Goal: Find specific page/section: Find specific page/section

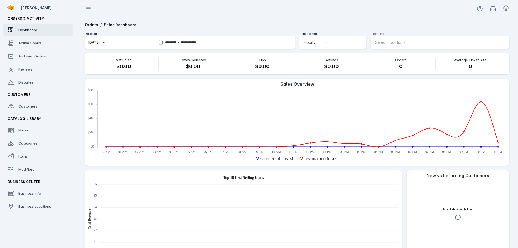
click at [124, 42] on button "[DATE]" at bounding box center [120, 42] width 70 height 13
click at [105, 71] on span "[DATE]" at bounding box center [98, 70] width 13 height 7
type input "**********"
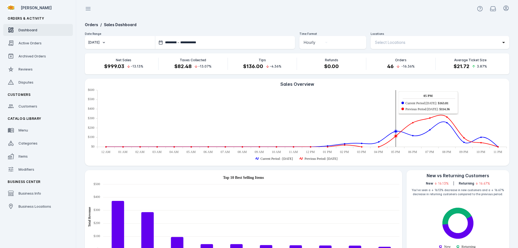
click at [397, 41] on span "Select Locations" at bounding box center [390, 42] width 30 height 7
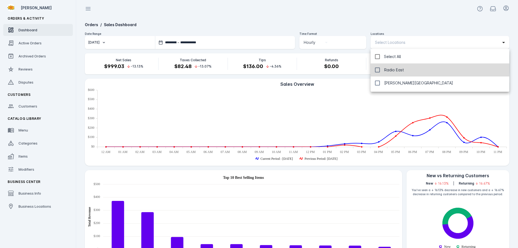
click at [395, 72] on span "Radio East" at bounding box center [394, 70] width 20 height 7
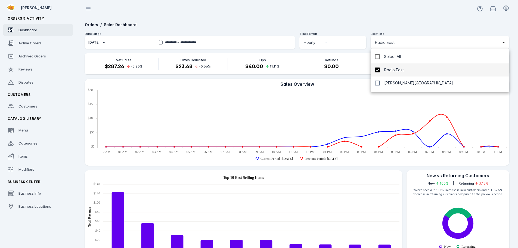
click at [405, 8] on div at bounding box center [259, 124] width 518 height 248
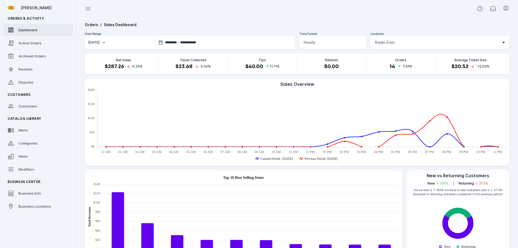
click at [394, 44] on span "Radio East" at bounding box center [385, 42] width 20 height 7
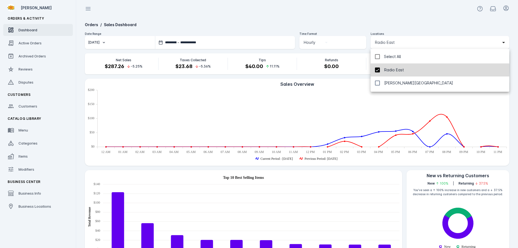
click at [382, 73] on mat-option "Radio East" at bounding box center [440, 69] width 139 height 13
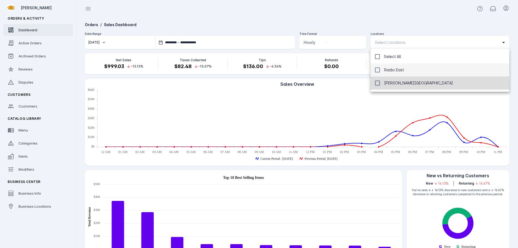
click at [388, 83] on span "[PERSON_NAME][GEOGRAPHIC_DATA]" at bounding box center [418, 83] width 69 height 7
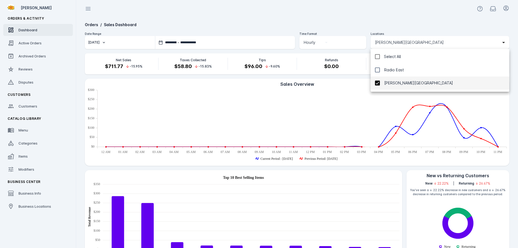
click at [398, 25] on div at bounding box center [259, 124] width 518 height 248
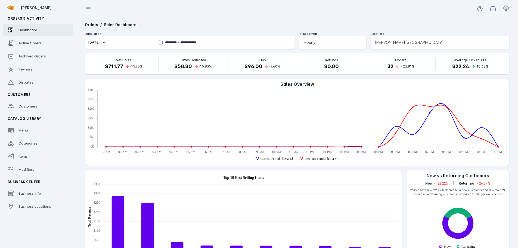
click at [397, 51] on div at bounding box center [440, 51] width 139 height 5
click at [398, 46] on div "[PERSON_NAME][GEOGRAPHIC_DATA]" at bounding box center [440, 42] width 130 height 13
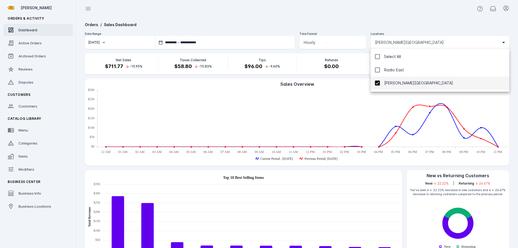
click at [391, 83] on span "[PERSON_NAME][GEOGRAPHIC_DATA]" at bounding box center [418, 83] width 69 height 7
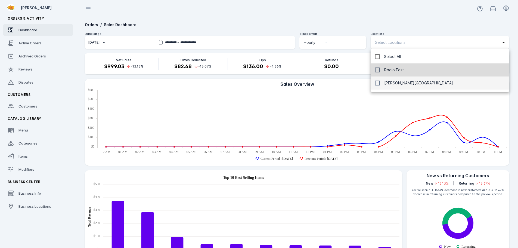
click at [392, 71] on span "Radio East" at bounding box center [394, 70] width 20 height 7
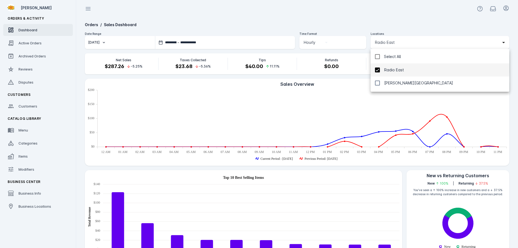
click at [395, 70] on span "Radio East" at bounding box center [394, 70] width 20 height 7
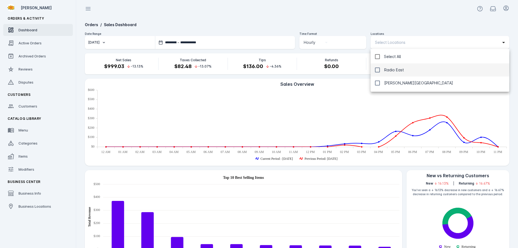
click at [388, 21] on div at bounding box center [259, 124] width 518 height 248
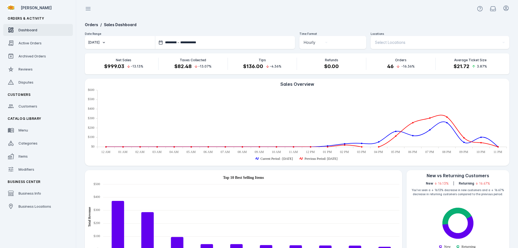
click at [100, 44] on div "[DATE]" at bounding box center [93, 42] width 11 height 5
click at [181, 32] on div at bounding box center [259, 124] width 518 height 248
click at [179, 43] on span "–" at bounding box center [179, 42] width 2 height 5
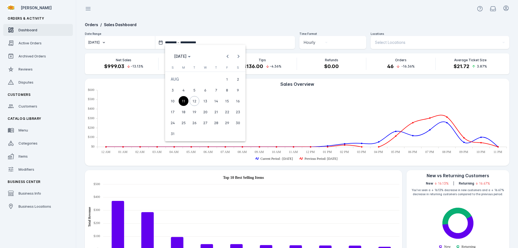
click at [174, 100] on span "10" at bounding box center [173, 101] width 10 height 10
type input "**********"
click at [173, 100] on span "10" at bounding box center [173, 101] width 10 height 10
type input "**********"
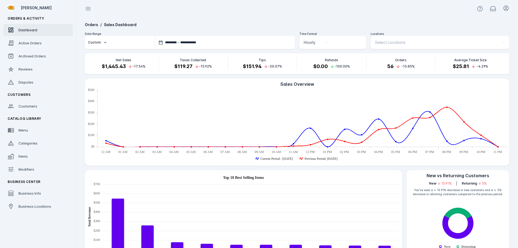
click at [179, 44] on span "–" at bounding box center [179, 42] width 2 height 5
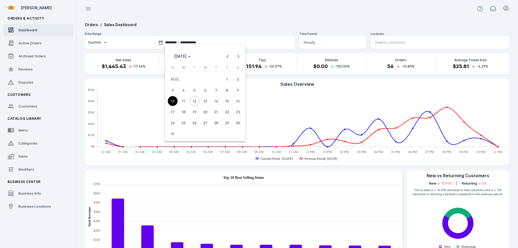
click at [240, 90] on span "9" at bounding box center [238, 90] width 10 height 10
type input "**********"
click at [237, 90] on span "9" at bounding box center [238, 90] width 10 height 10
type input "**********"
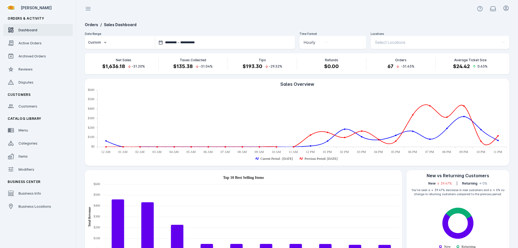
click at [203, 42] on input "**********" at bounding box center [211, 42] width 62 height 5
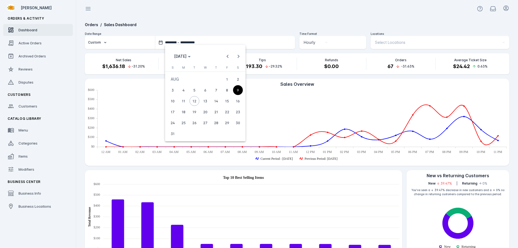
click at [227, 89] on span "8" at bounding box center [227, 90] width 10 height 10
type input "**********"
click at [227, 88] on span "8" at bounding box center [227, 90] width 10 height 10
type input "**********"
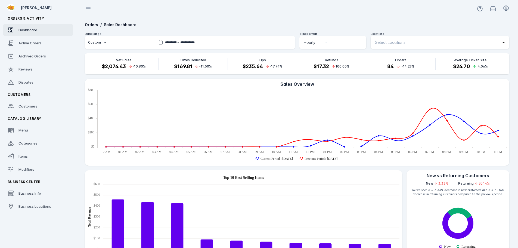
click at [403, 44] on span "Select Locations" at bounding box center [390, 42] width 30 height 7
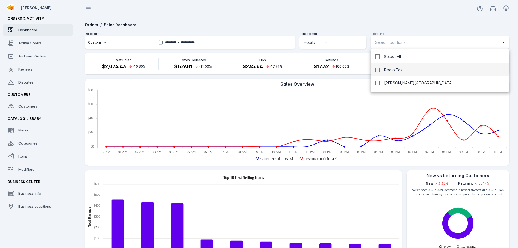
click at [393, 70] on span "Radio East" at bounding box center [394, 70] width 20 height 7
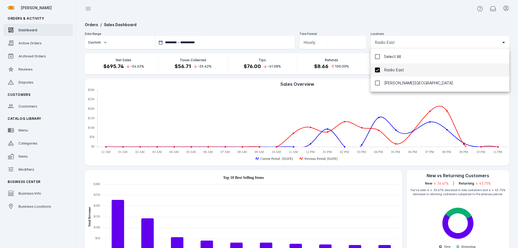
click at [392, 21] on div at bounding box center [259, 124] width 518 height 248
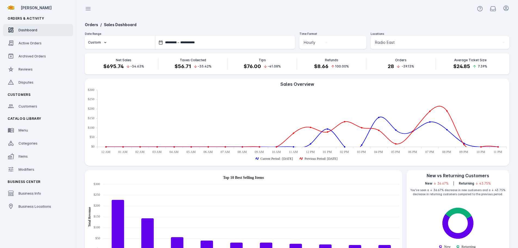
click at [391, 45] on span "Radio East" at bounding box center [385, 42] width 20 height 7
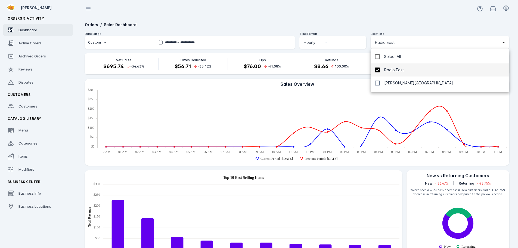
click at [386, 68] on span "Radio East" at bounding box center [394, 70] width 20 height 7
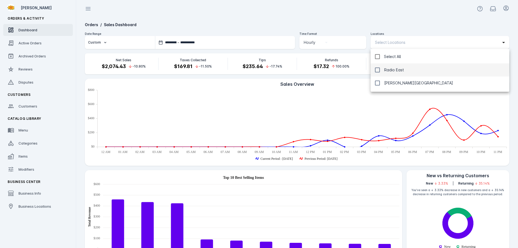
click at [390, 20] on div at bounding box center [259, 124] width 518 height 248
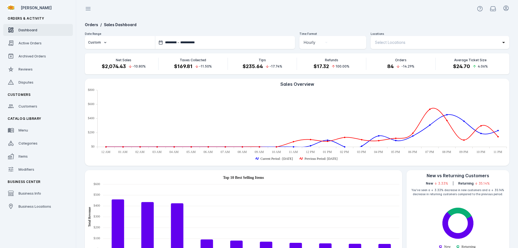
click at [385, 43] on span "Select Locations" at bounding box center [390, 42] width 30 height 7
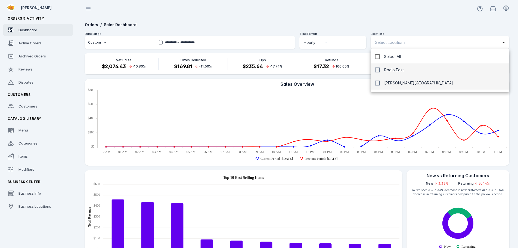
click at [385, 84] on span "[PERSON_NAME][GEOGRAPHIC_DATA]" at bounding box center [418, 83] width 69 height 7
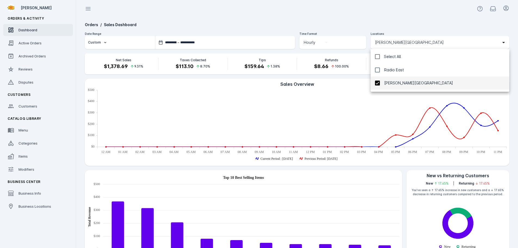
click at [389, 11] on div at bounding box center [259, 124] width 518 height 248
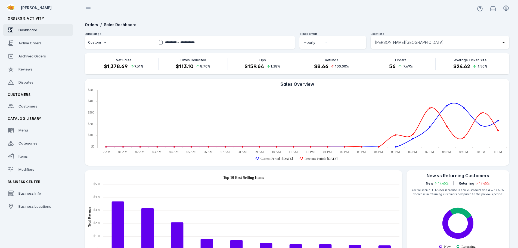
click at [388, 43] on span "[PERSON_NAME][GEOGRAPHIC_DATA]" at bounding box center [409, 42] width 69 height 7
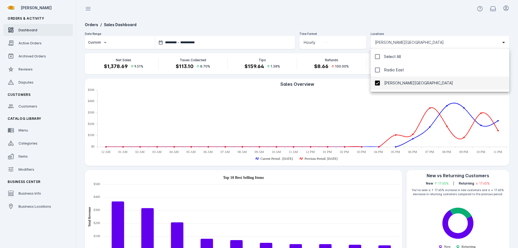
drag, startPoint x: 383, startPoint y: 86, endPoint x: 383, endPoint y: 83, distance: 3.6
click at [383, 86] on mat-option "[PERSON_NAME][GEOGRAPHIC_DATA]" at bounding box center [440, 82] width 139 height 13
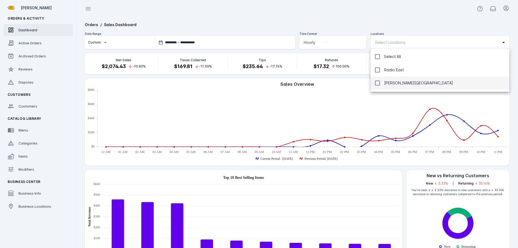
click at [380, 16] on div at bounding box center [259, 124] width 518 height 248
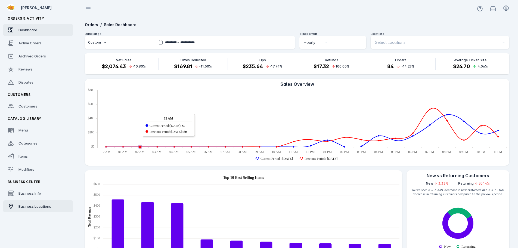
click at [32, 208] on div "Business Locations" at bounding box center [34, 205] width 33 height 5
